Goal: Task Accomplishment & Management: Manage account settings

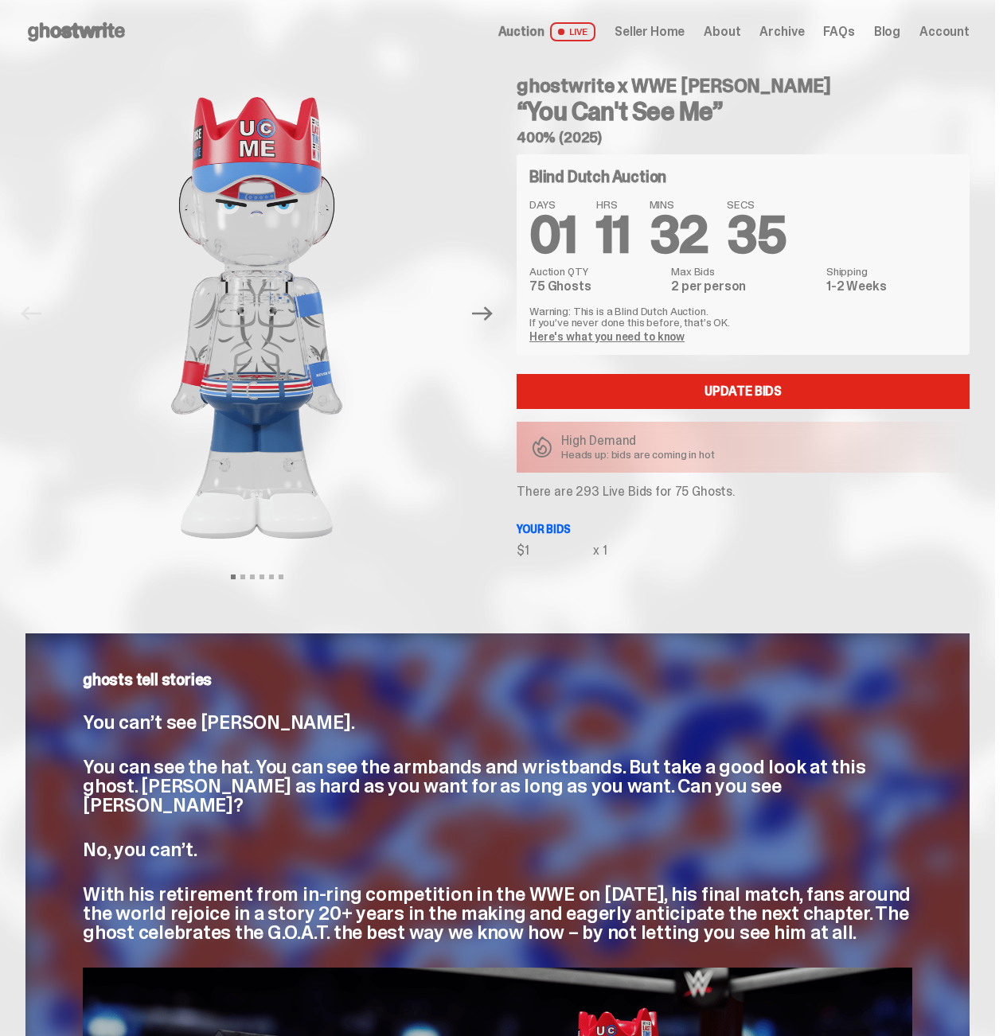
click at [632, 25] on span "Seller Home" at bounding box center [650, 31] width 70 height 13
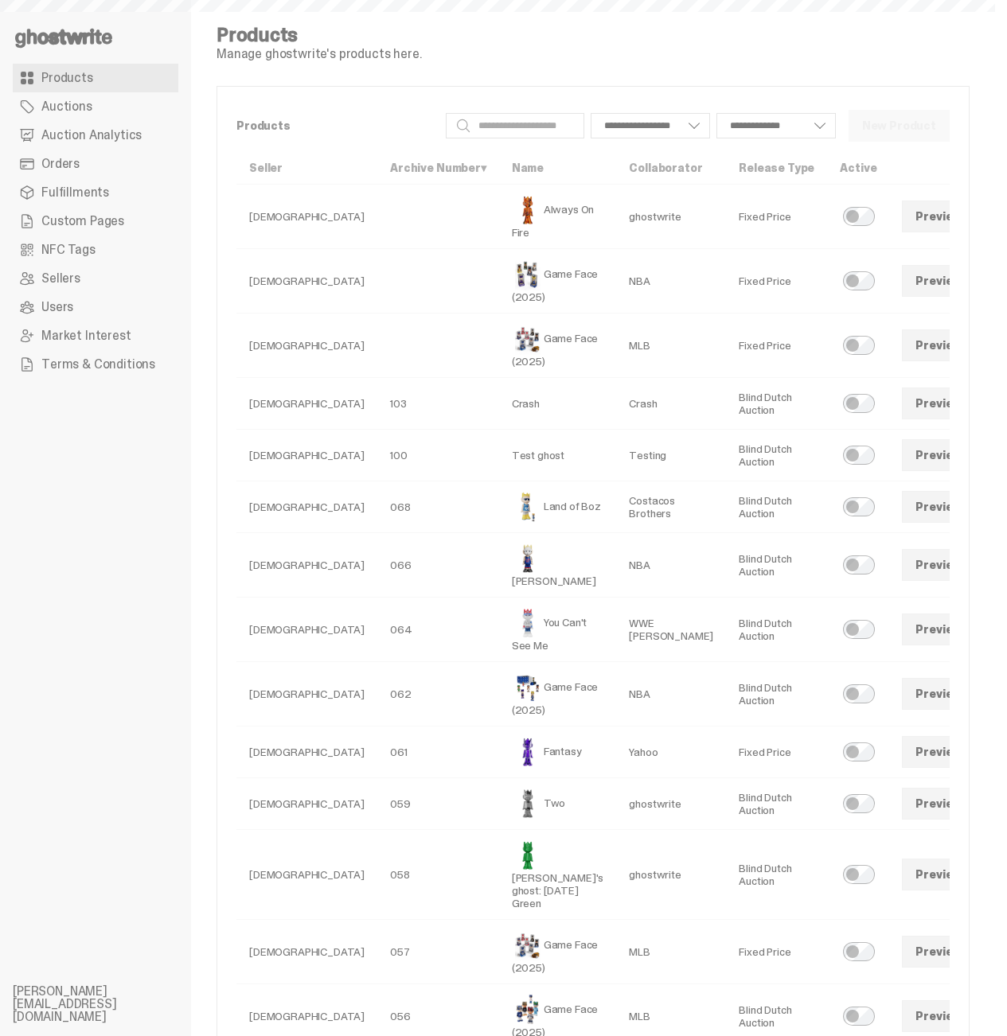
select select
click at [107, 166] on link "Orders" at bounding box center [96, 164] width 166 height 29
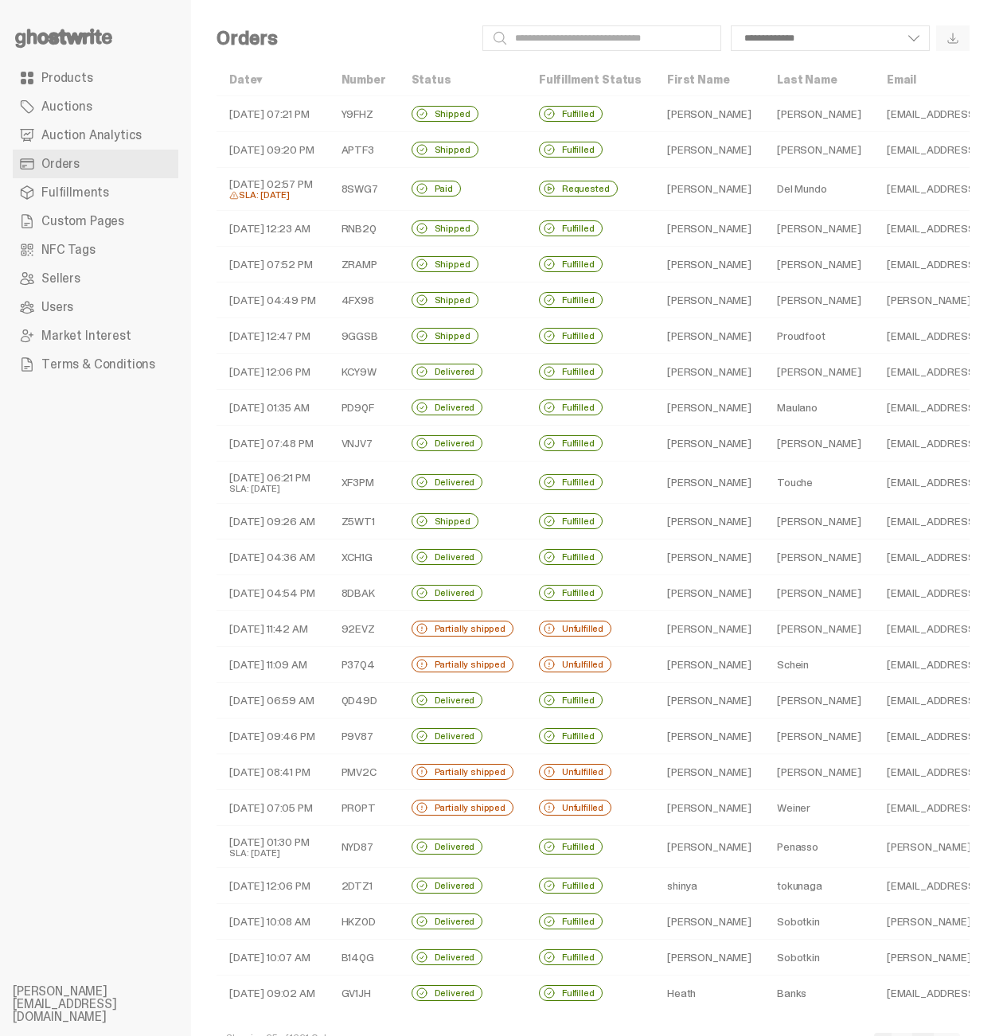
click at [101, 114] on link "Auctions" at bounding box center [96, 106] width 166 height 29
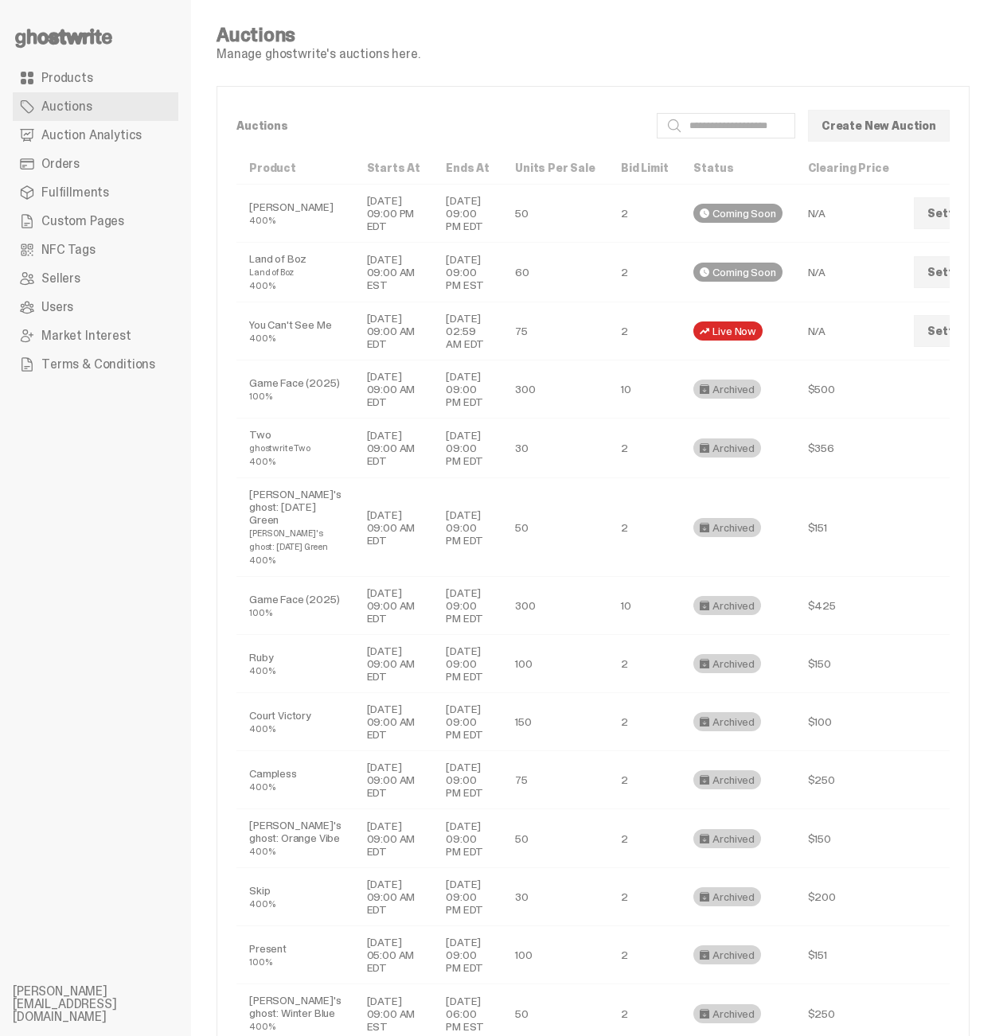
click at [140, 135] on link "Auction Analytics" at bounding box center [96, 135] width 166 height 29
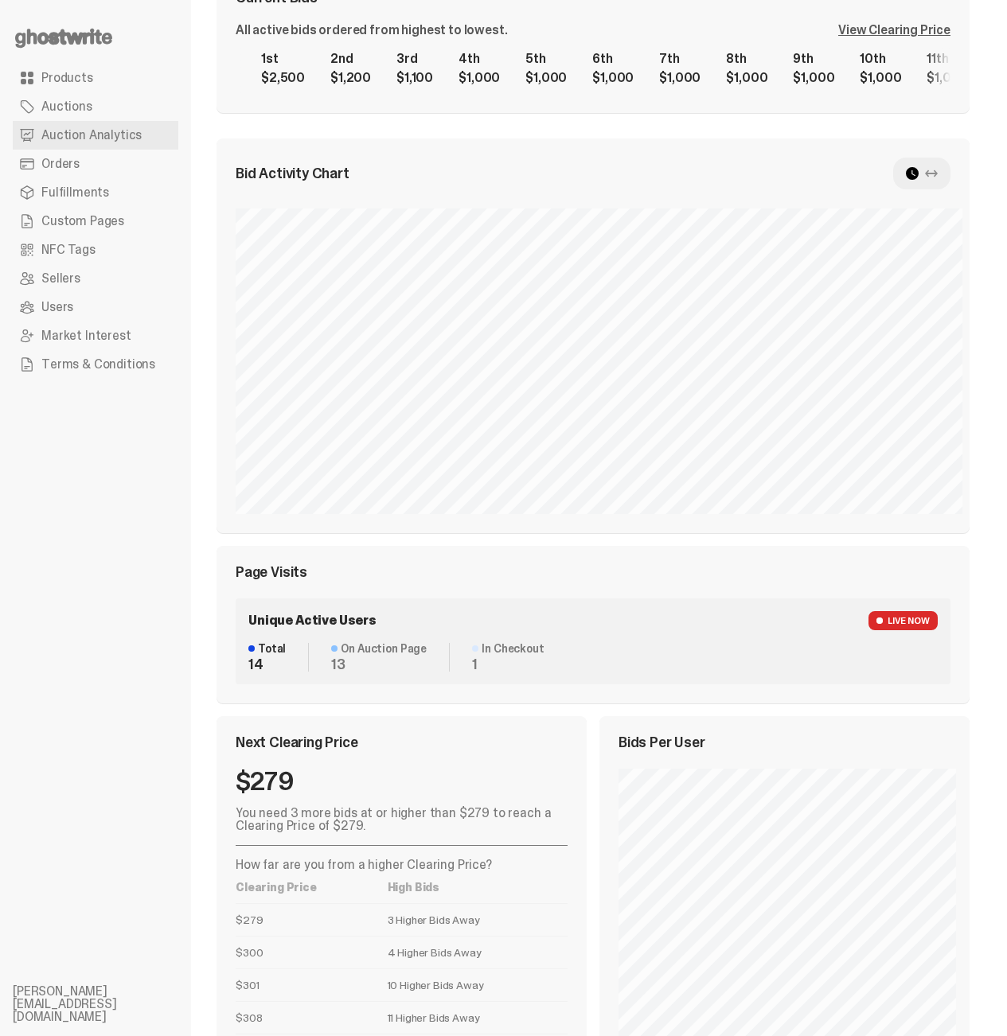
scroll to position [417, 0]
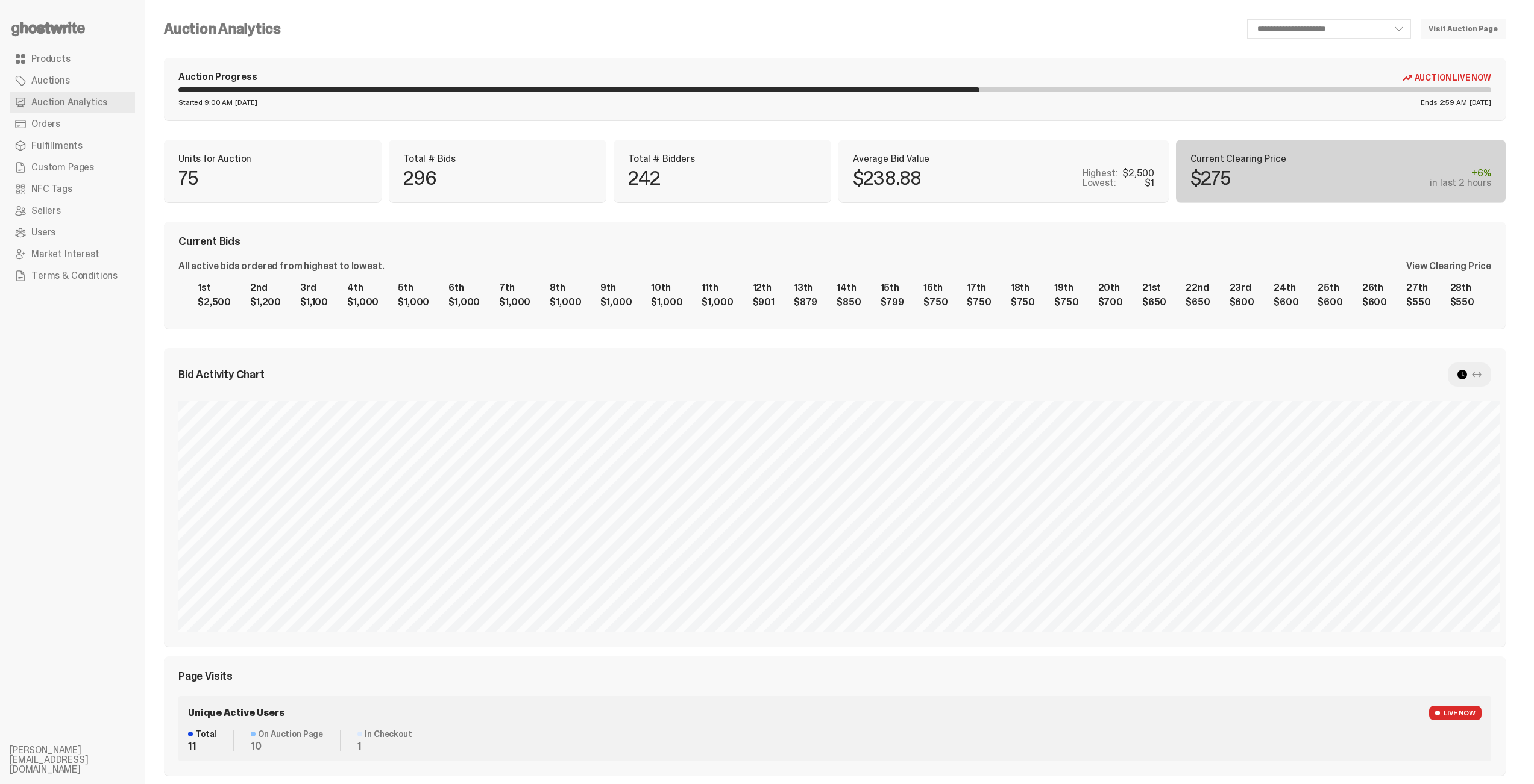
select select "**"
